Goal: Obtain resource: Obtain resource

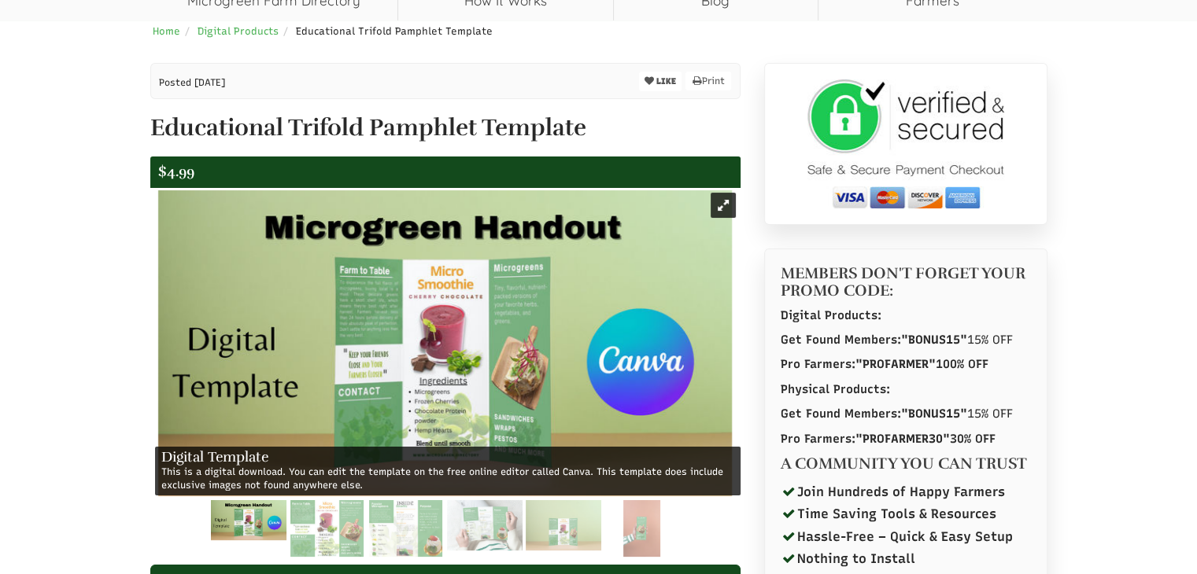
scroll to position [157, 0]
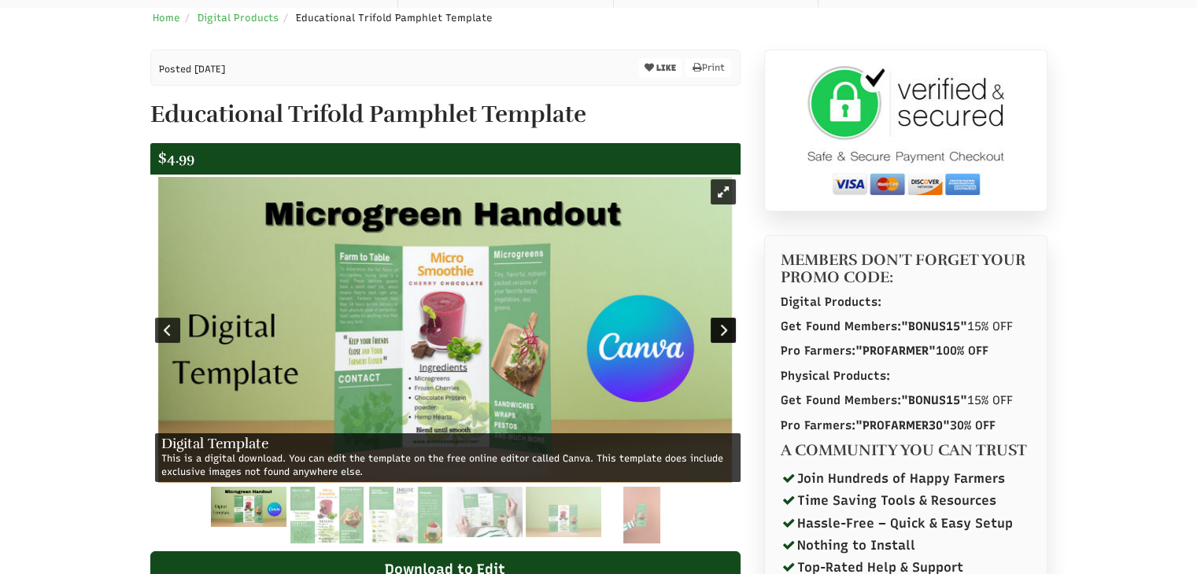
click at [721, 333] on div at bounding box center [722, 330] width 25 height 25
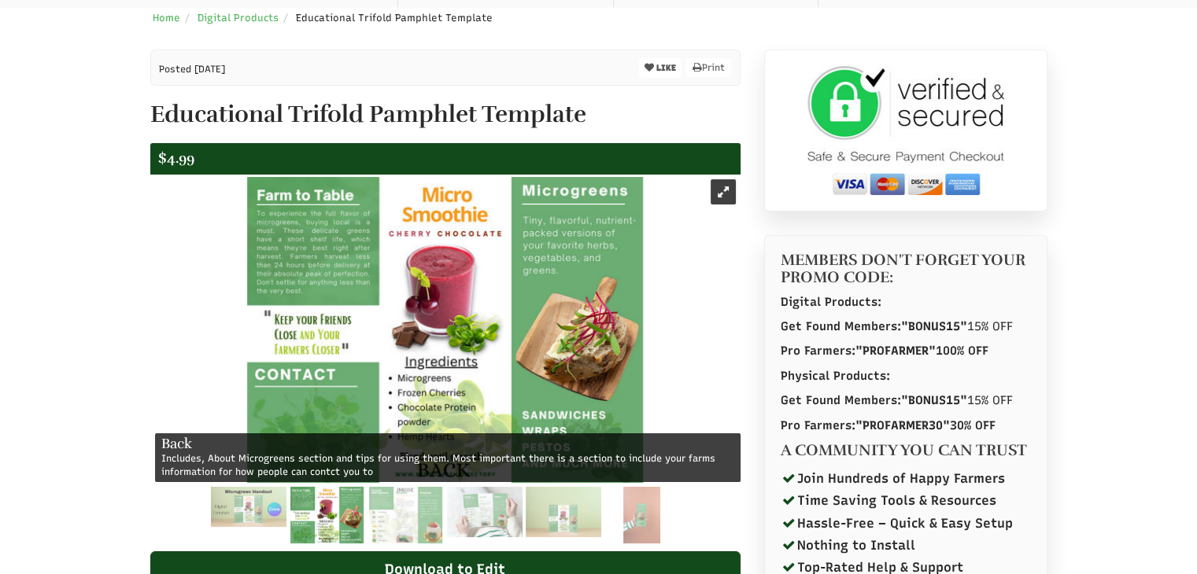
select select "Language Translate Widget"
drag, startPoint x: 289, startPoint y: 111, endPoint x: 478, endPoint y: 124, distance: 190.0
click at [478, 124] on h1 "Educational Trifold Pamphlet Template" at bounding box center [445, 114] width 590 height 26
copy h1 "Trifold Pamphlet"
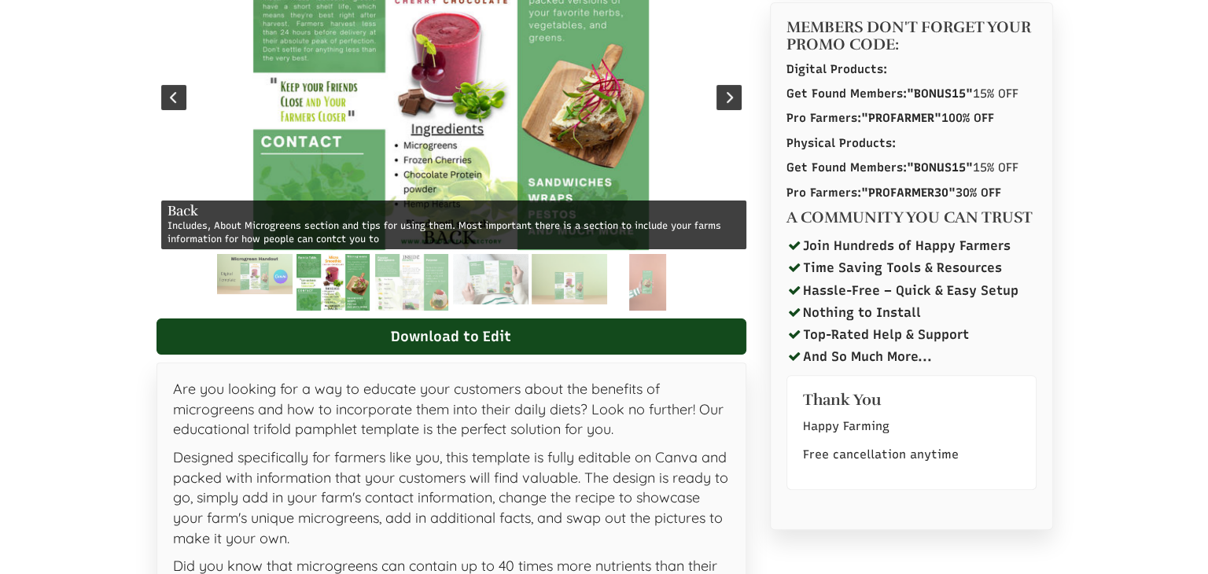
scroll to position [393, 0]
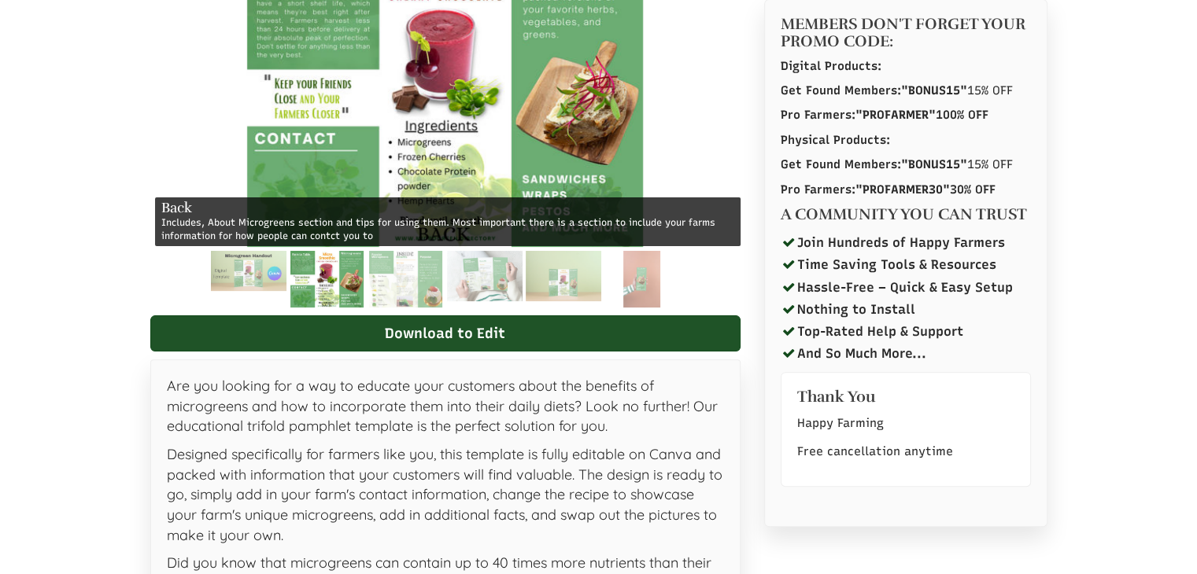
click at [496, 330] on link "Download to Edit" at bounding box center [445, 333] width 590 height 36
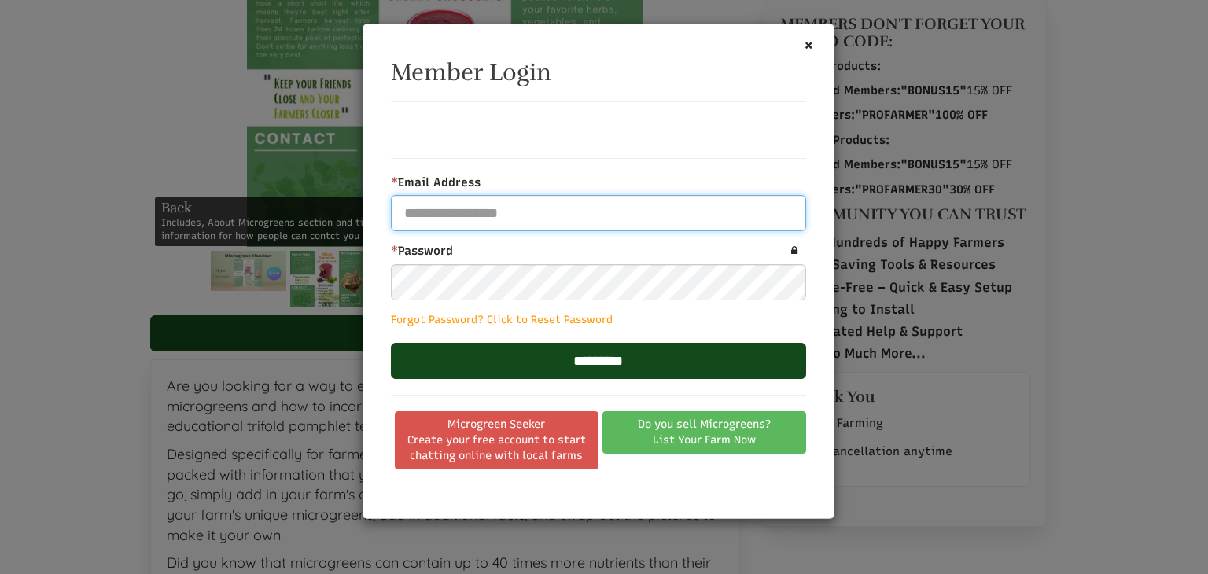
click at [501, 210] on input "* Email Address" at bounding box center [598, 213] width 415 height 36
type input "**********"
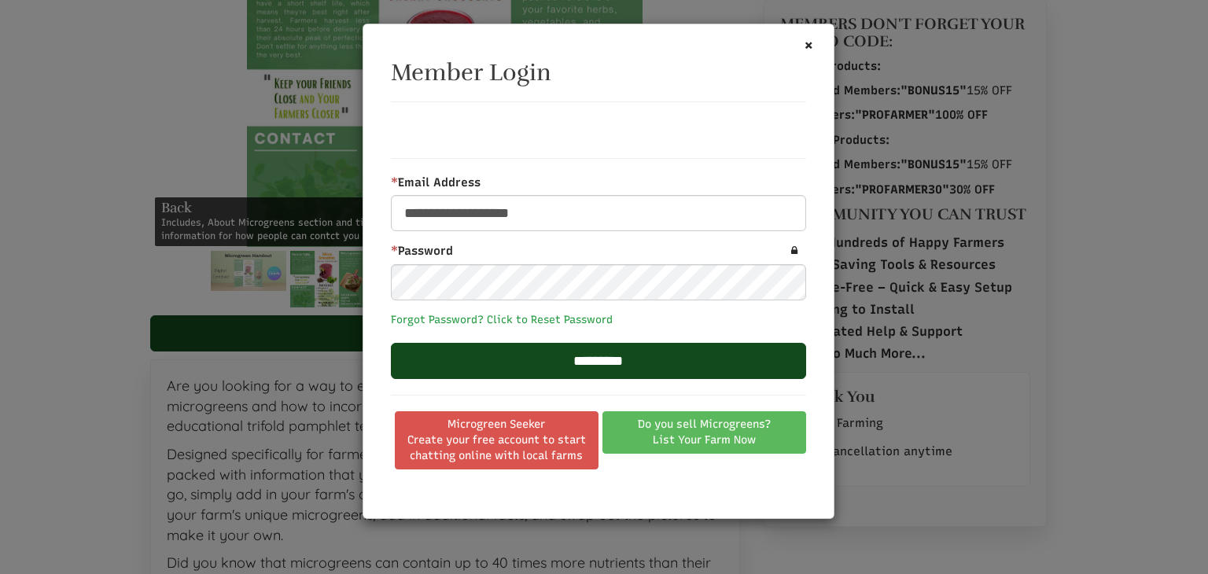
click at [509, 321] on link "Forgot Password? Click to Reset Password" at bounding box center [502, 319] width 222 height 13
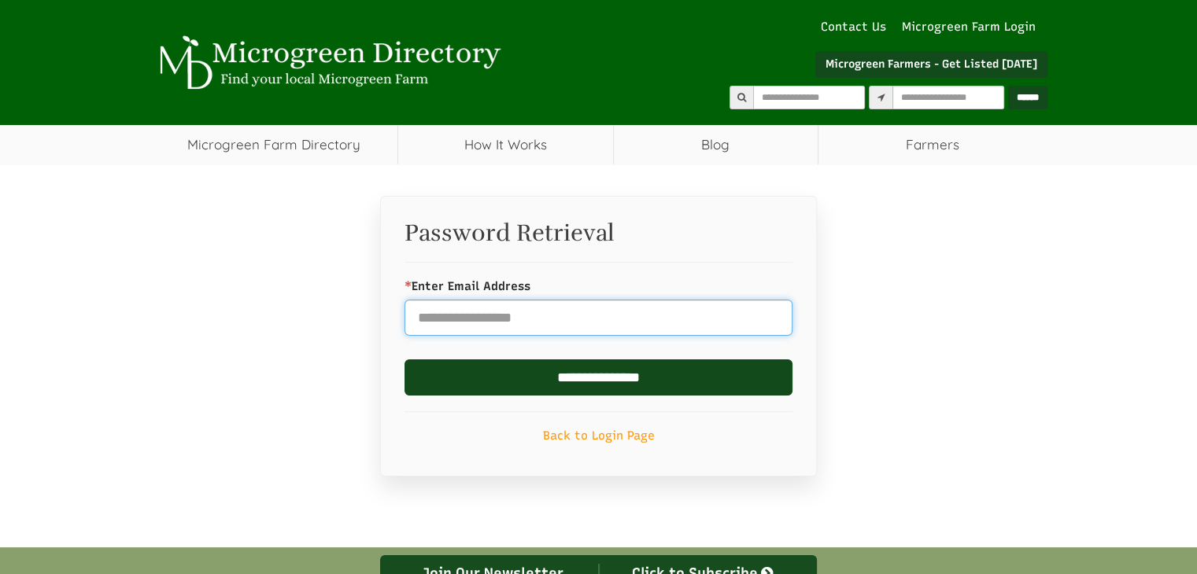
drag, startPoint x: 0, startPoint y: 0, endPoint x: 581, endPoint y: 324, distance: 664.9
click at [581, 324] on input "* Enter Email Address" at bounding box center [598, 318] width 388 height 36
select select "Language Translate Widget"
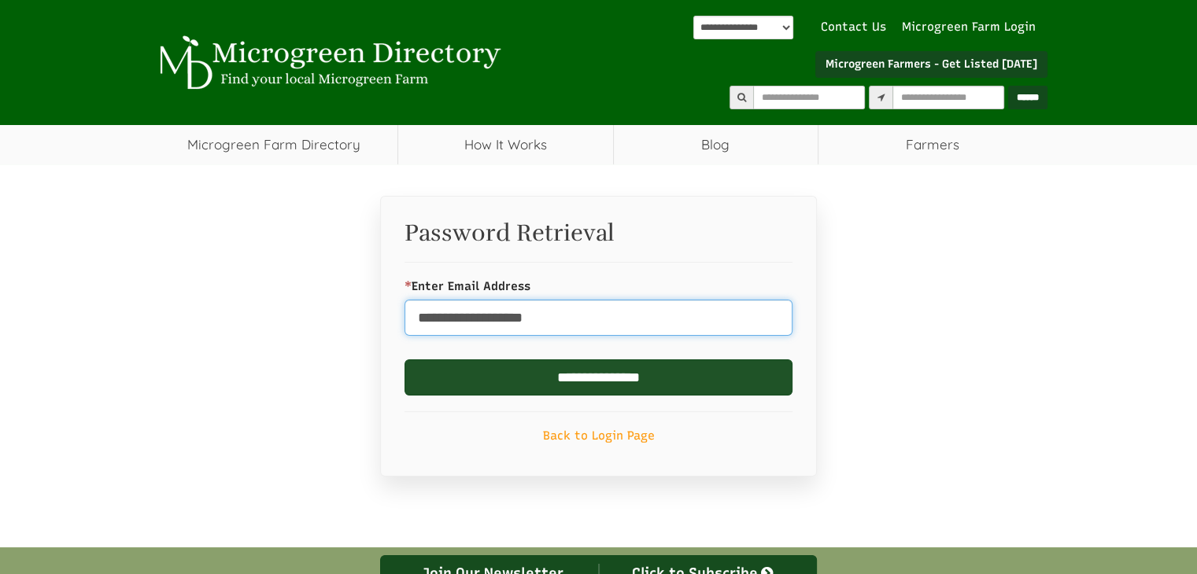
type input "**********"
click at [608, 383] on input "**********" at bounding box center [598, 378] width 388 height 36
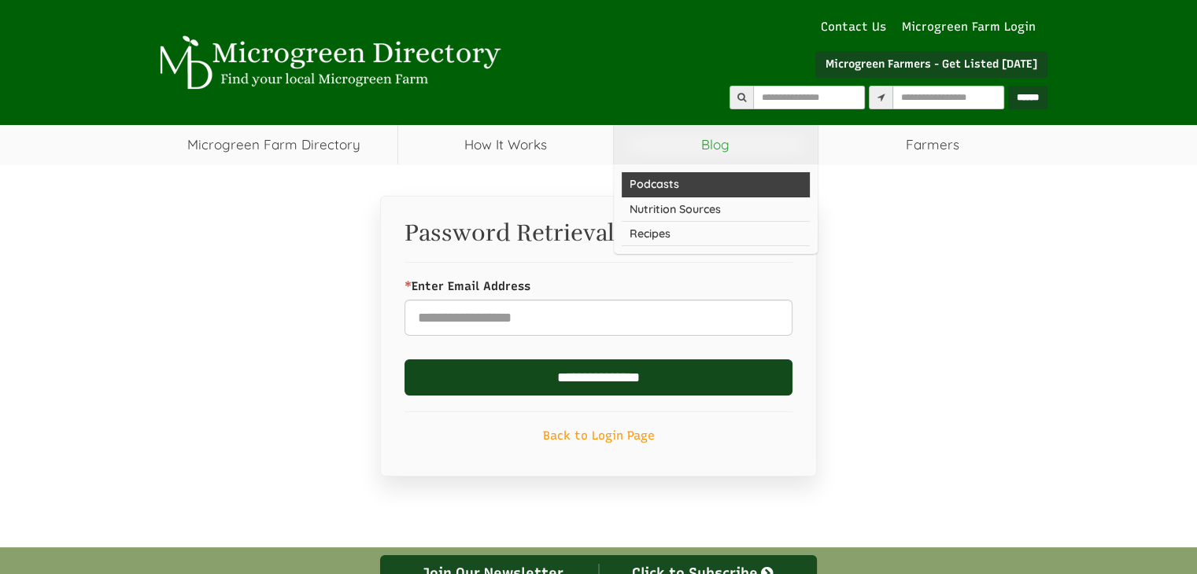
select select "Language Translate Widget"
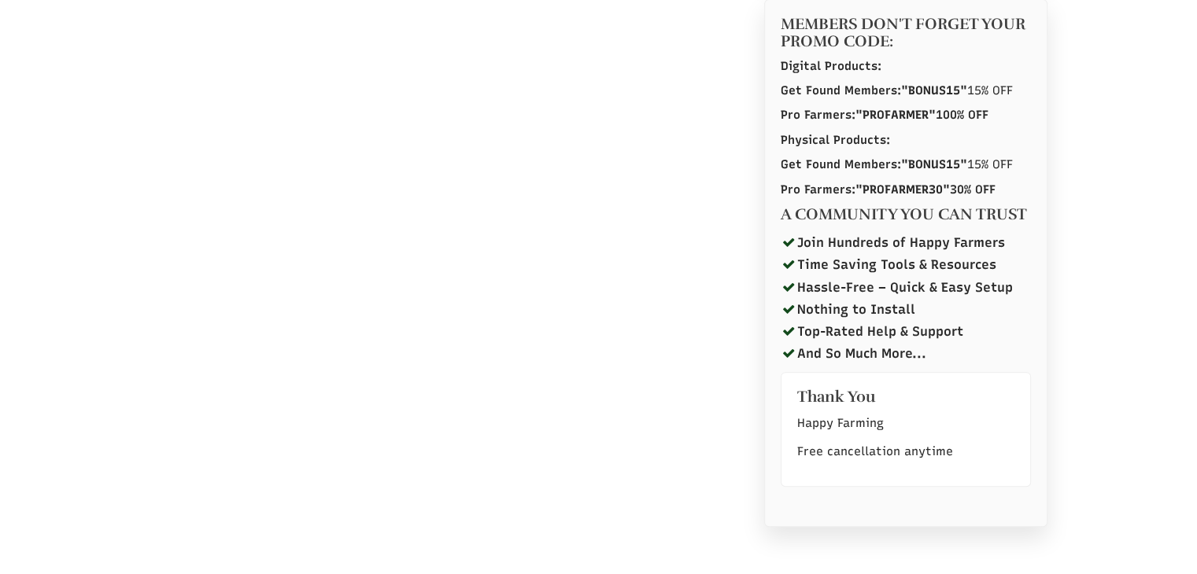
select select "Language Translate Widget"
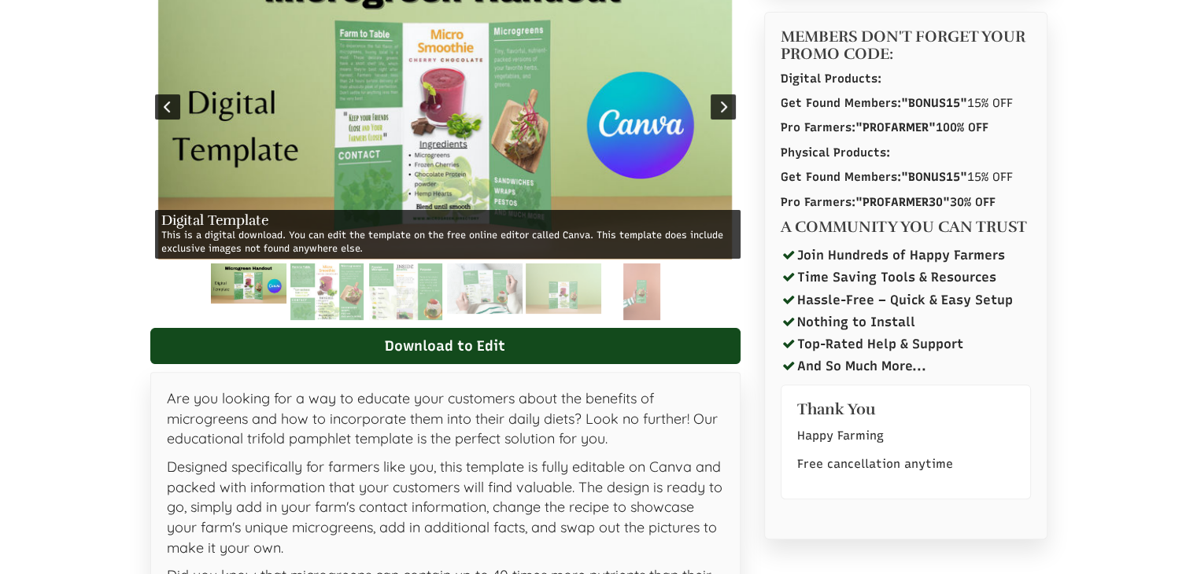
scroll to position [393, 0]
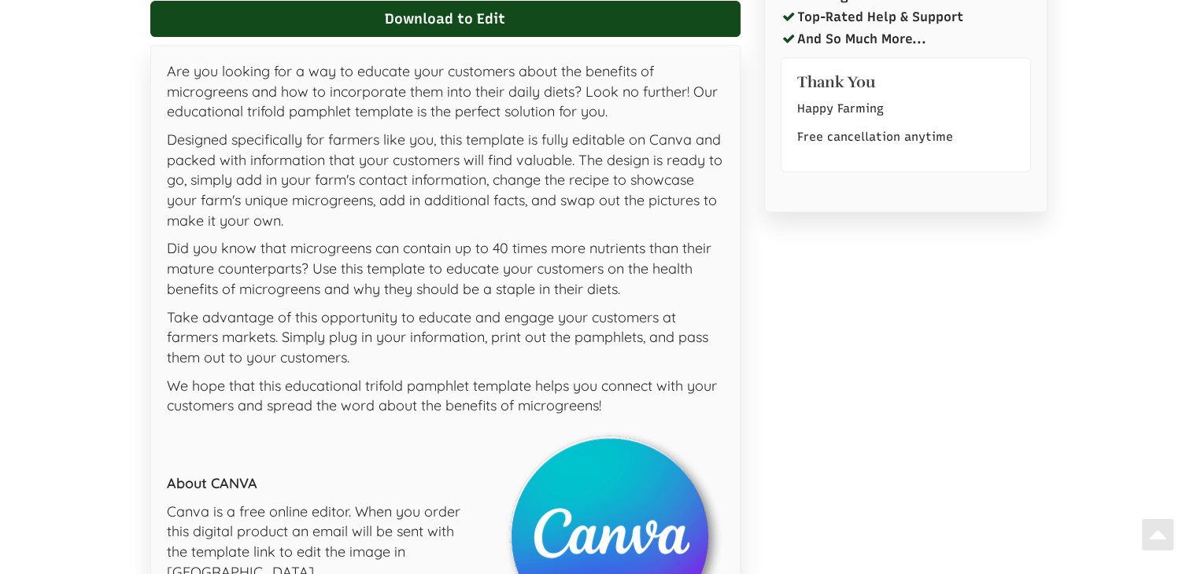
select select "Language Translate Widget"
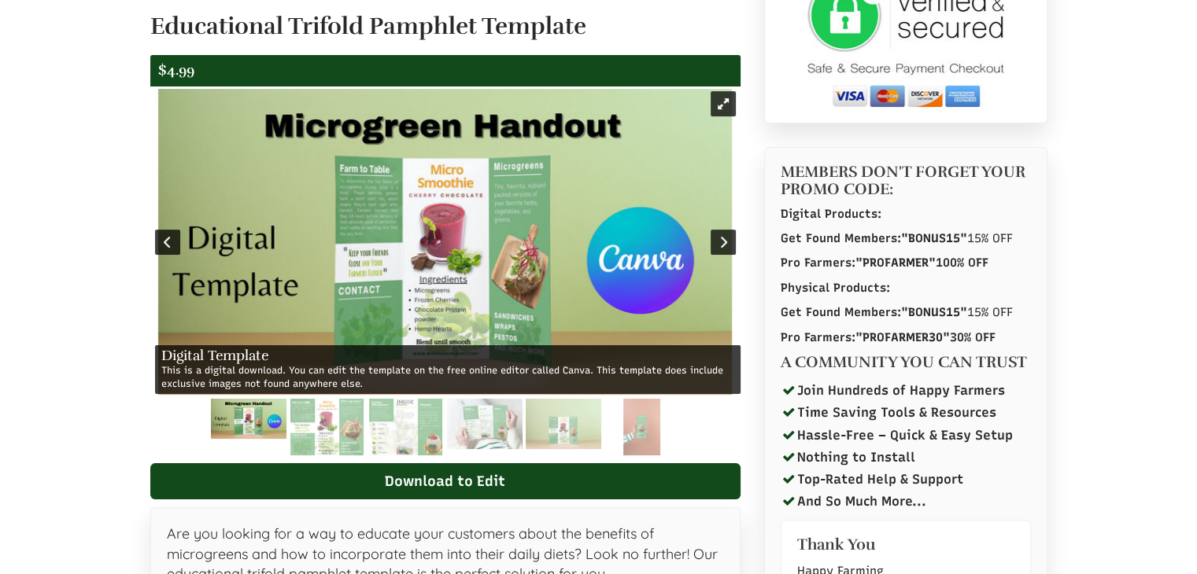
scroll to position [236, 0]
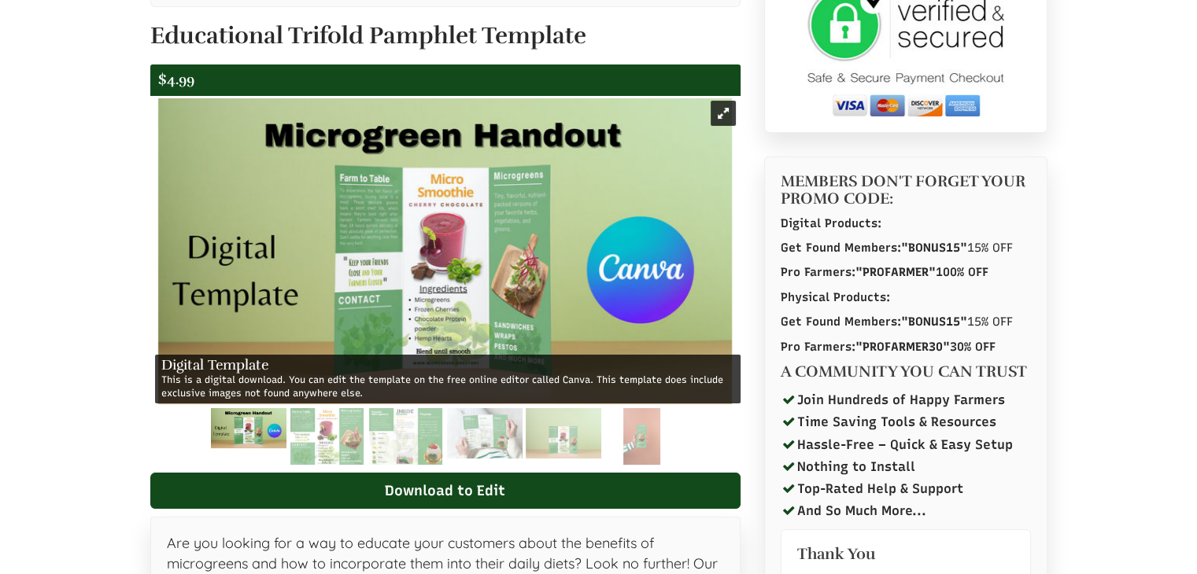
drag, startPoint x: 364, startPoint y: 45, endPoint x: 481, endPoint y: 45, distance: 117.2
click at [481, 45] on h1 "Educational Trifold Pamphlet Template" at bounding box center [445, 36] width 590 height 26
copy h1 "Trifold Pamphlet"
